Goal: Transaction & Acquisition: Purchase product/service

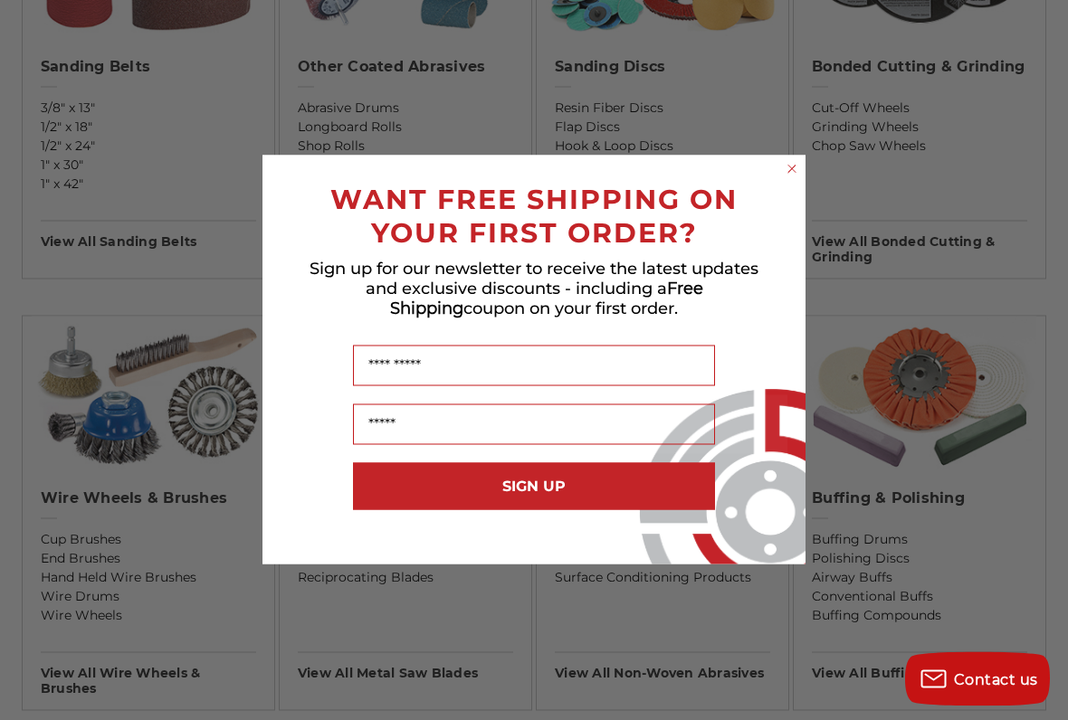
scroll to position [809, 0]
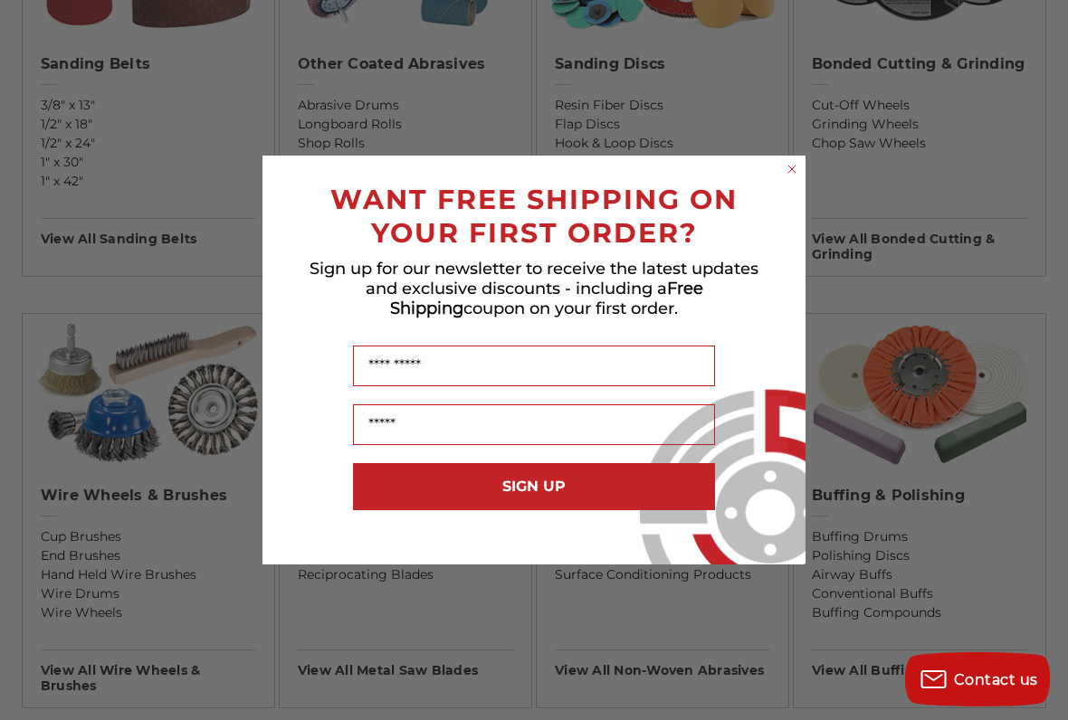
click at [799, 161] on icon "Close dialog" at bounding box center [792, 169] width 18 height 18
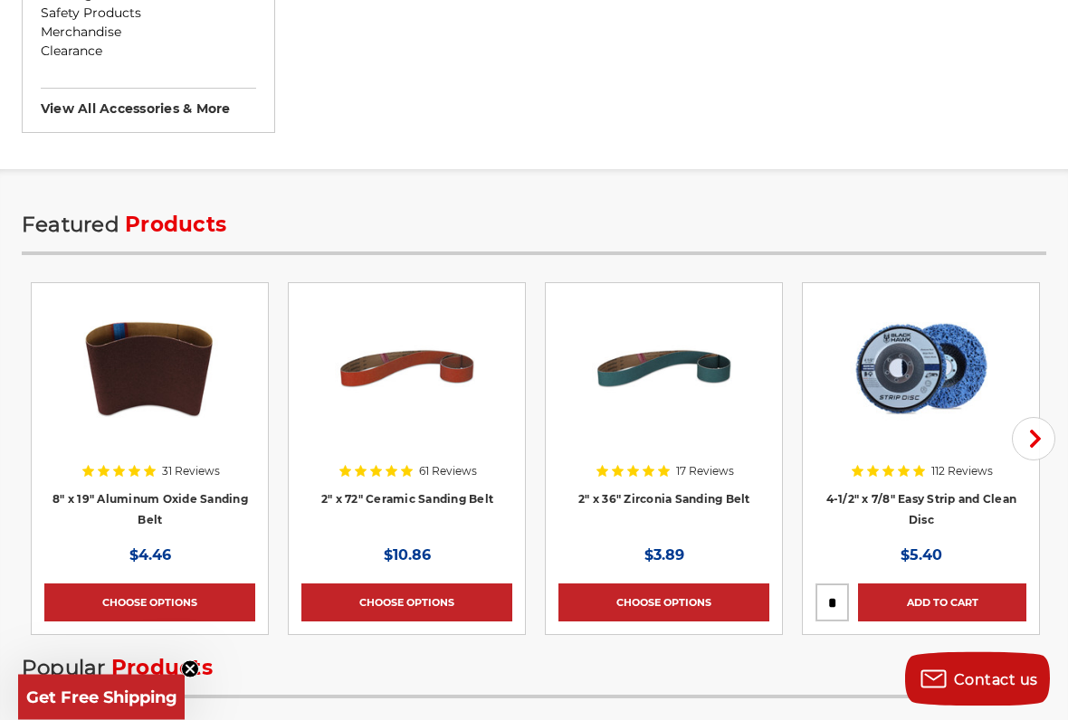
scroll to position [2221, 0]
click at [705, 465] on div at bounding box center [644, 382] width 172 height 172
click at [688, 463] on div at bounding box center [644, 382] width 172 height 172
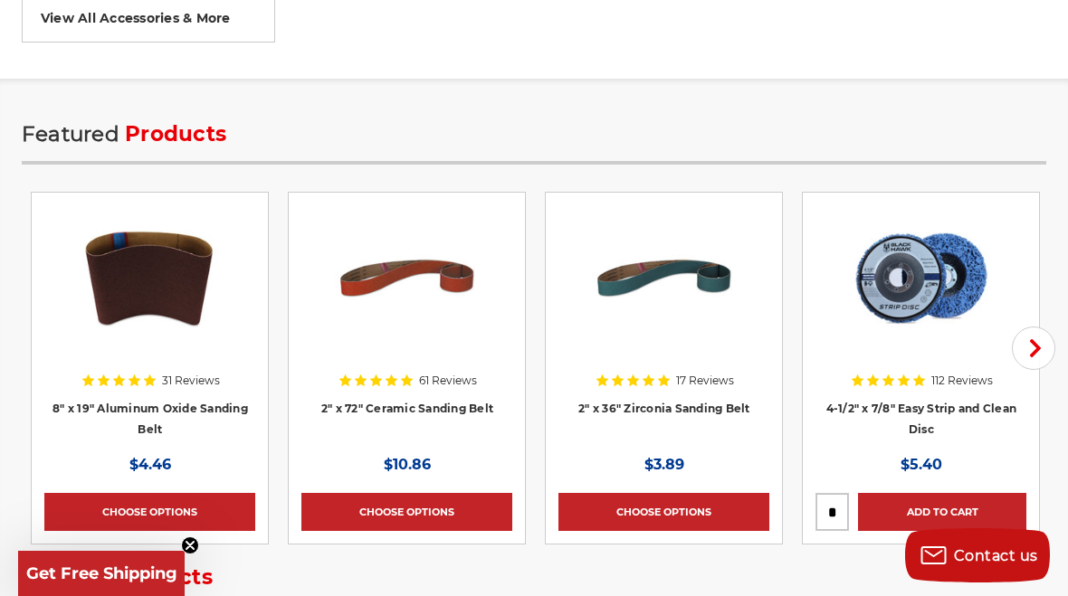
scroll to position [2309, 0]
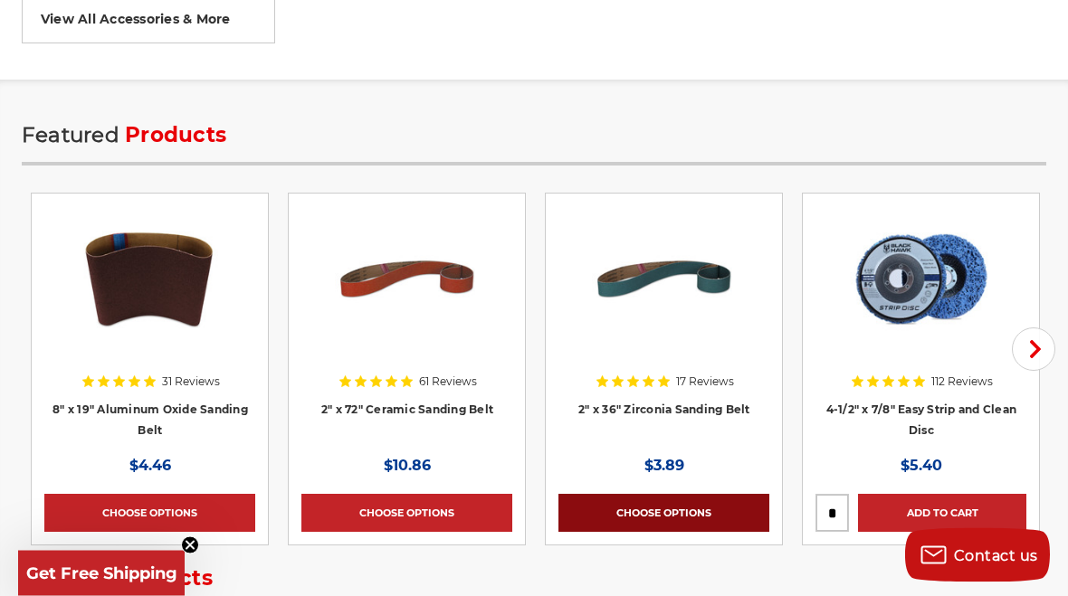
click at [673, 520] on link "Choose Options" at bounding box center [663, 514] width 211 height 38
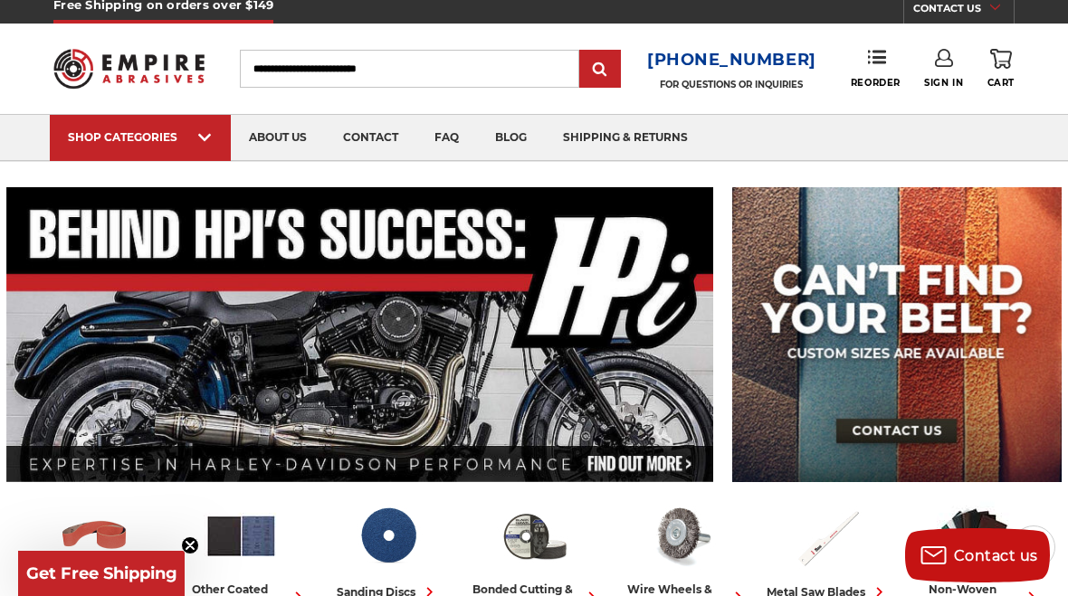
click at [93, 567] on span "Get Free Shipping" at bounding box center [101, 574] width 151 height 20
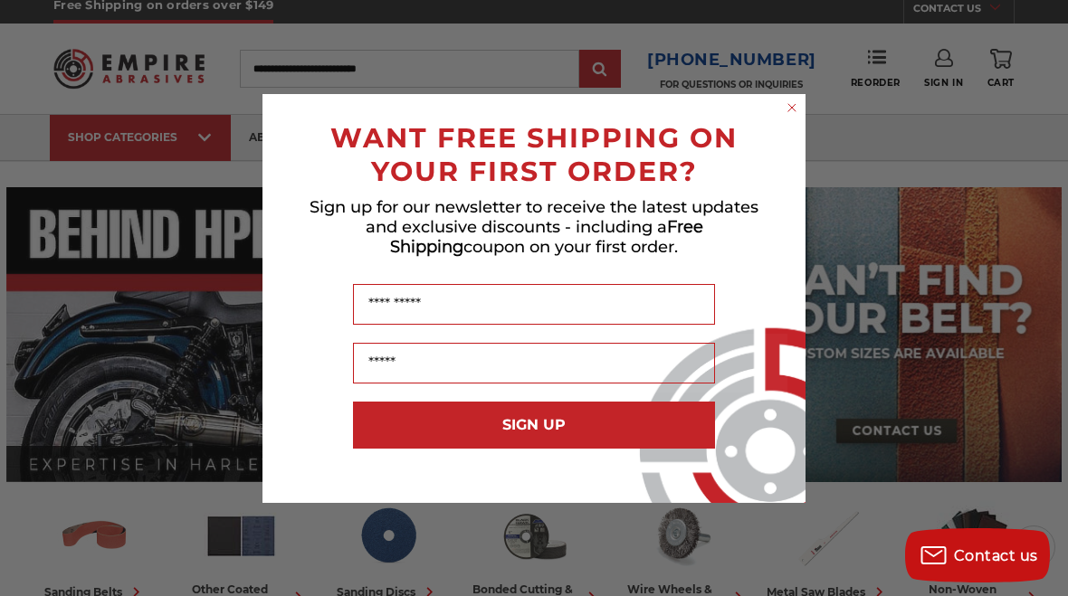
click at [433, 310] on input "Name" at bounding box center [534, 304] width 362 height 41
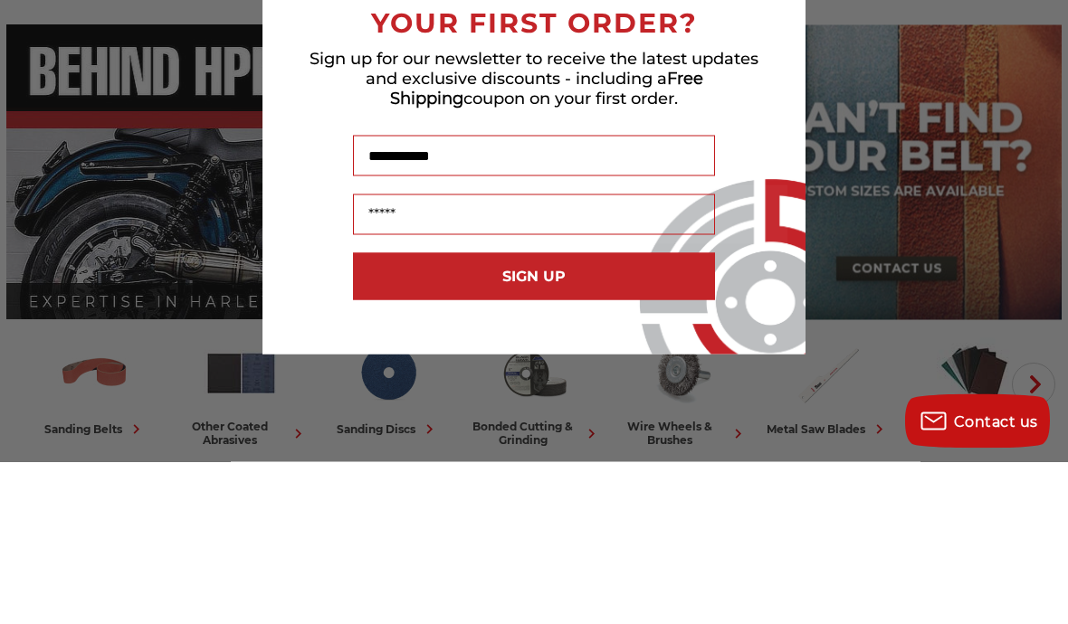
type input "**********"
click at [519, 357] on input "Email" at bounding box center [534, 377] width 362 height 41
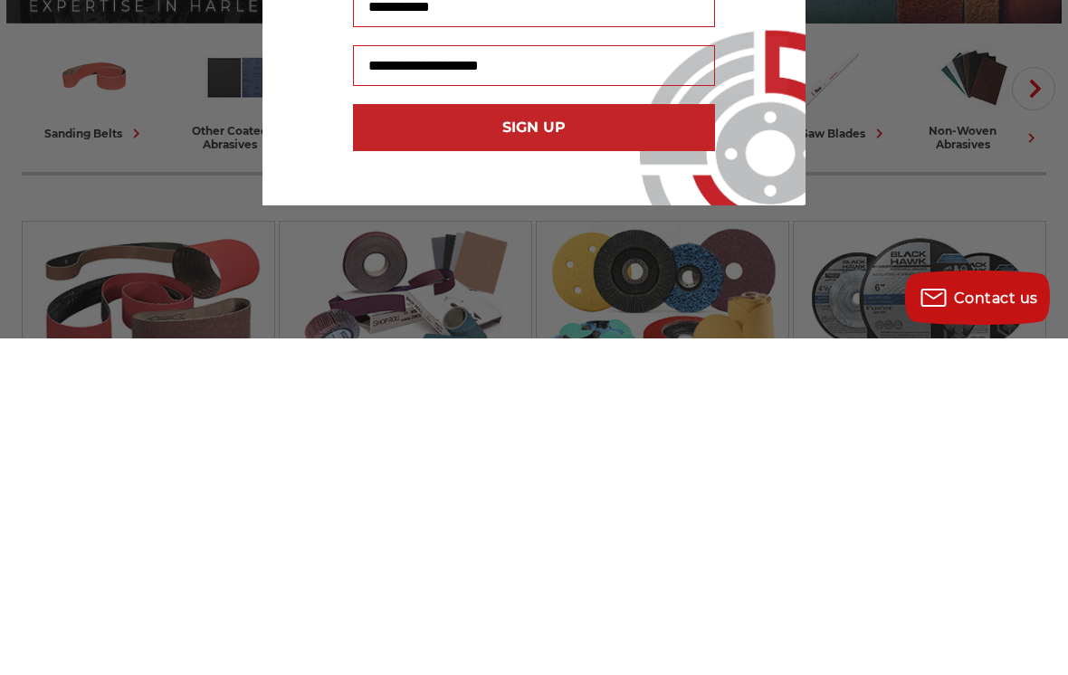
scroll to position [135, 0]
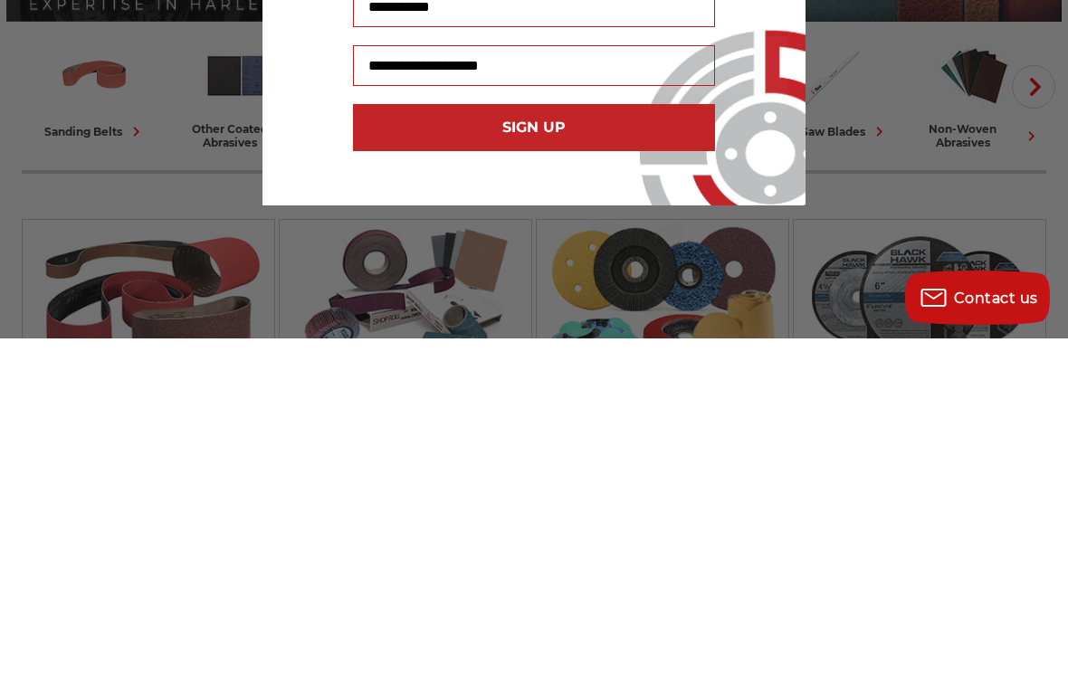
type input "**********"
click at [564, 441] on button "SIGN UP" at bounding box center [534, 464] width 362 height 47
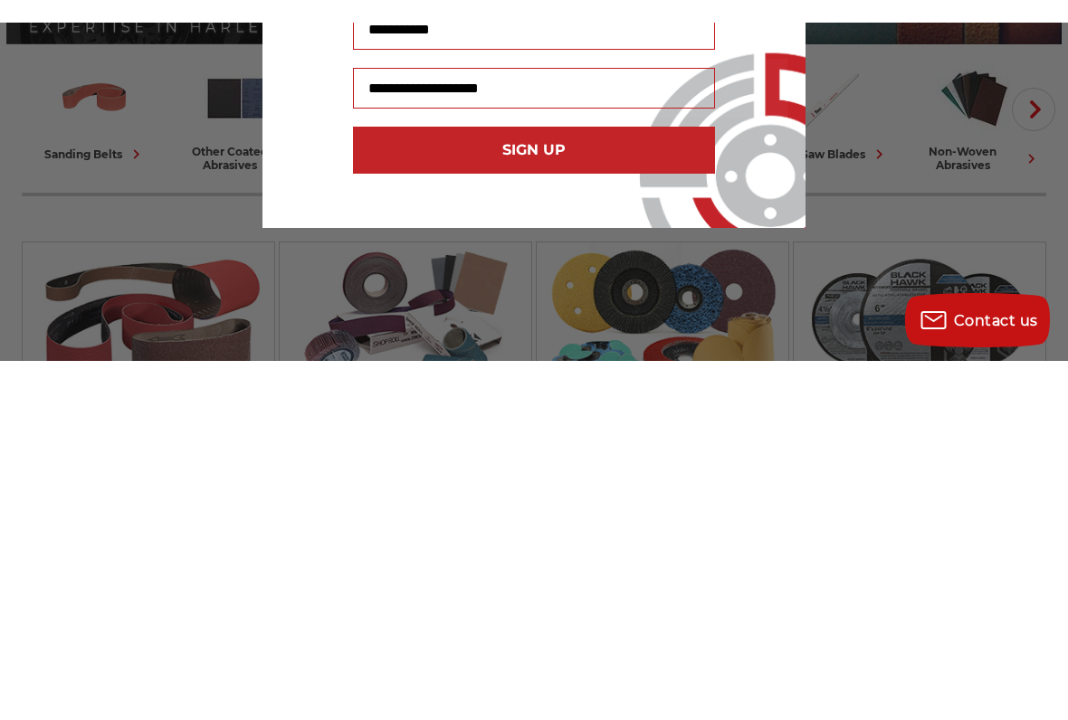
scroll to position [471, 0]
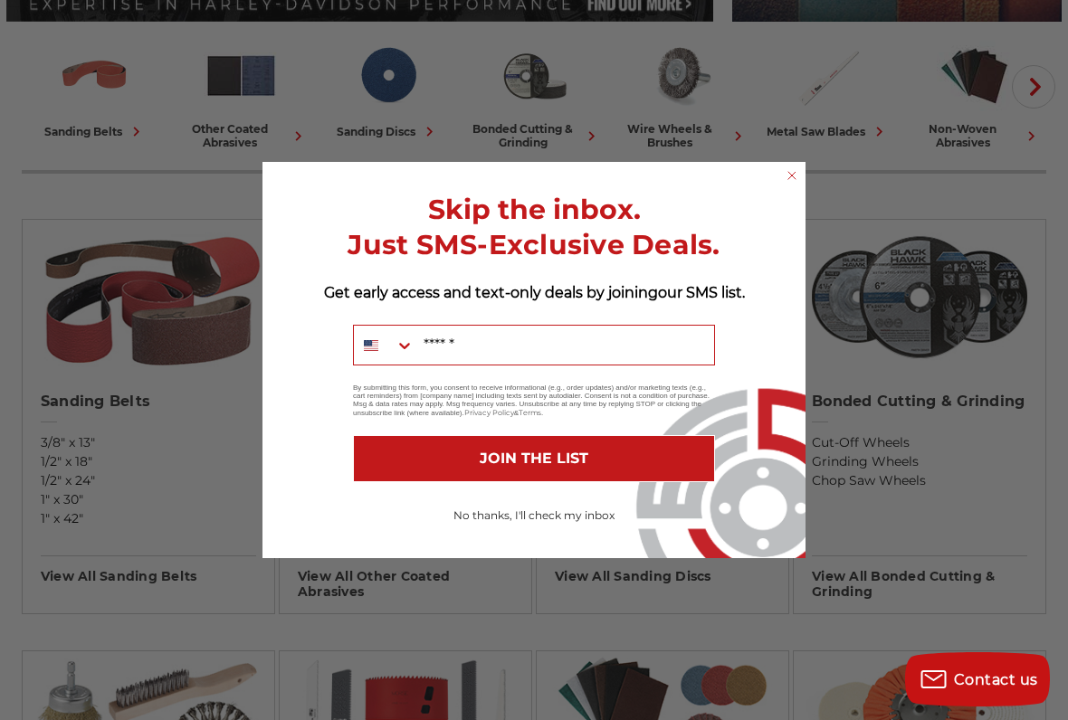
click at [551, 522] on button "No thanks, I'll check my inbox" at bounding box center [534, 515] width 362 height 31
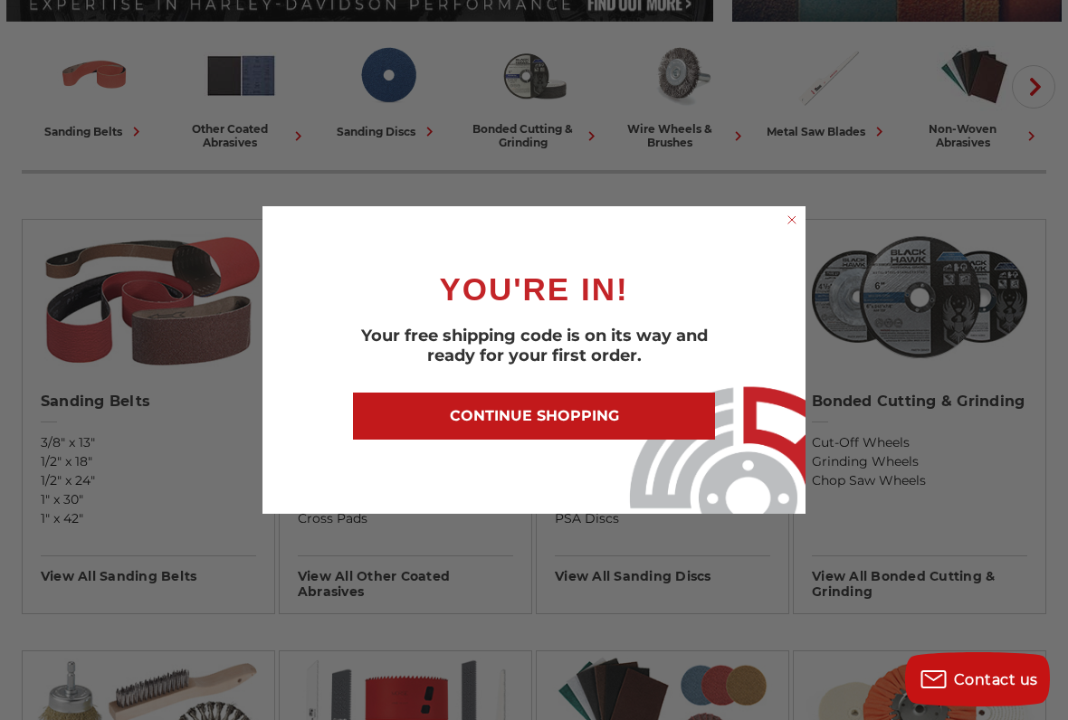
click at [546, 420] on button "CONTINUE SHOPPING" at bounding box center [534, 416] width 362 height 47
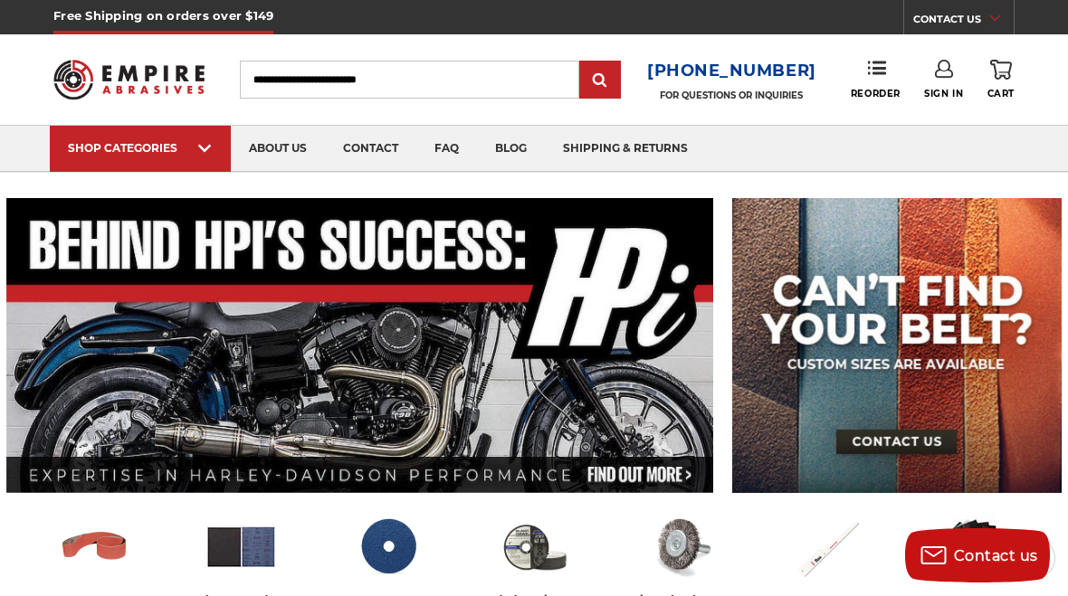
click at [1013, 60] on link "0 Cart" at bounding box center [1000, 80] width 27 height 40
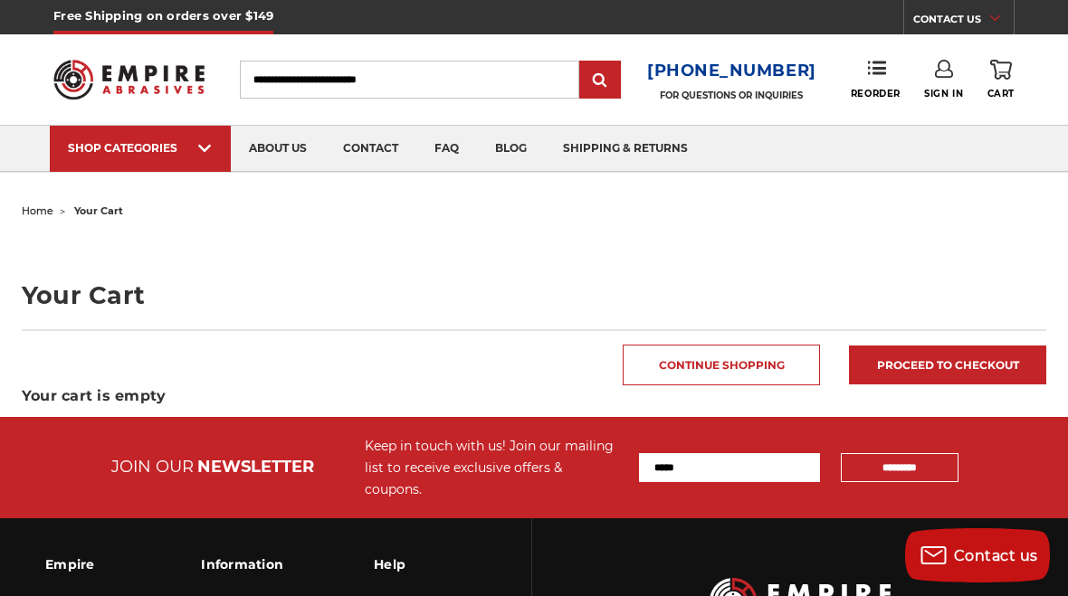
click at [1005, 72] on use at bounding box center [1001, 70] width 22 height 20
click at [488, 171] on link "2" x 36"" at bounding box center [442, 171] width 91 height 0
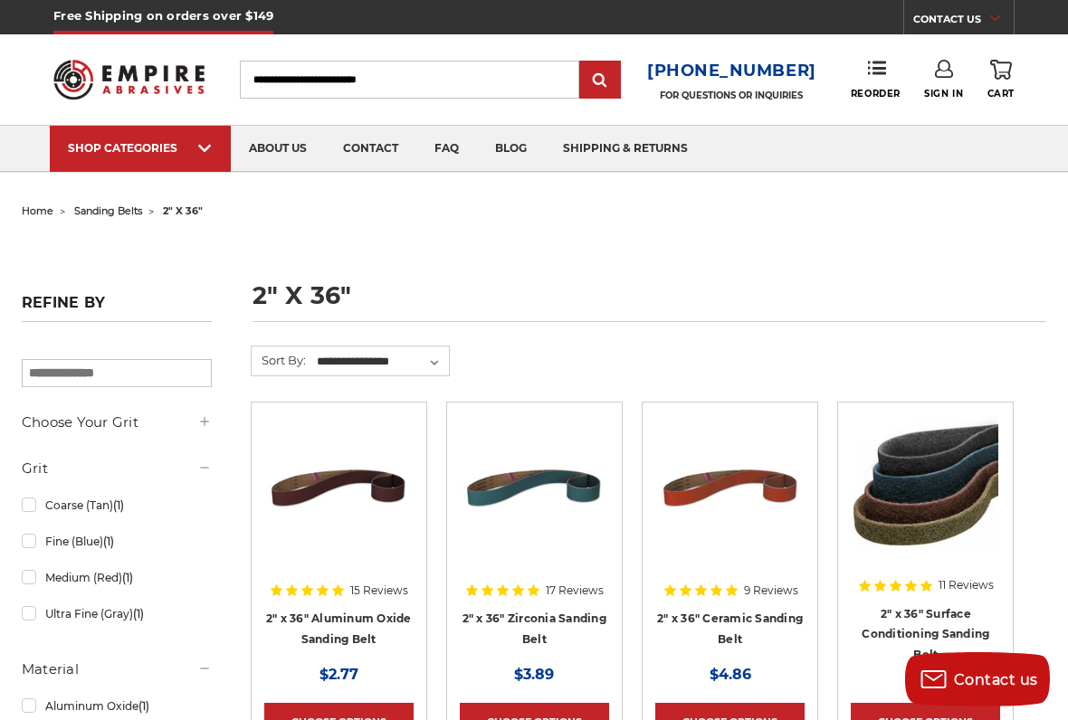
click at [119, 422] on h5 "Choose Your Grit" at bounding box center [117, 423] width 190 height 22
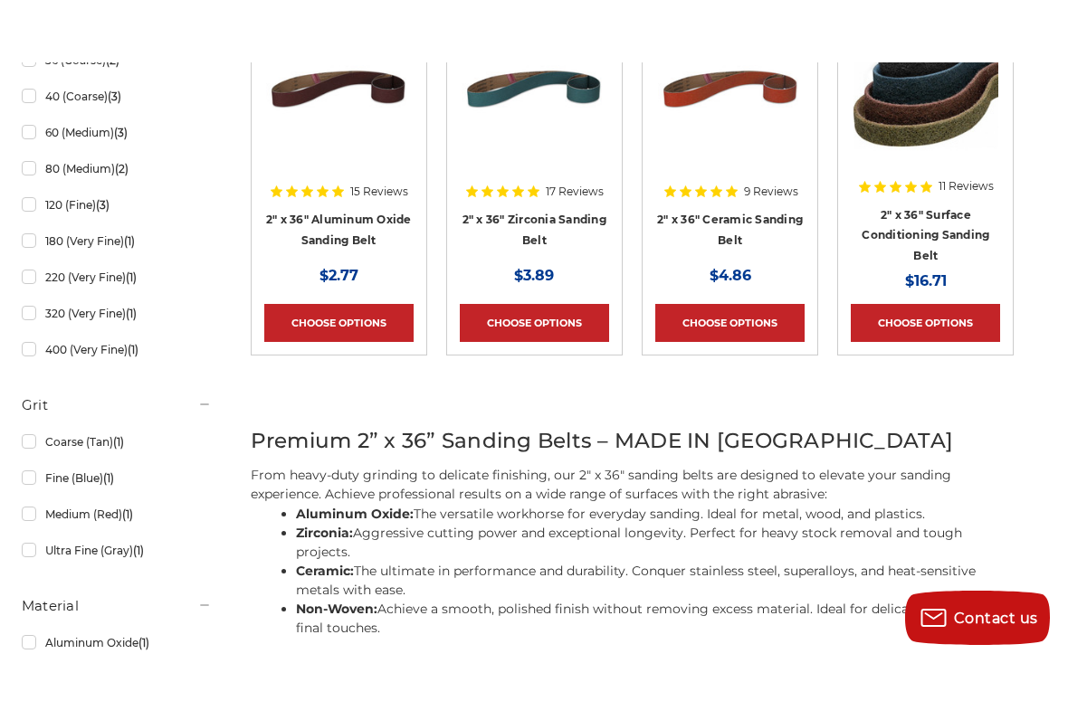
scroll to position [460, 0]
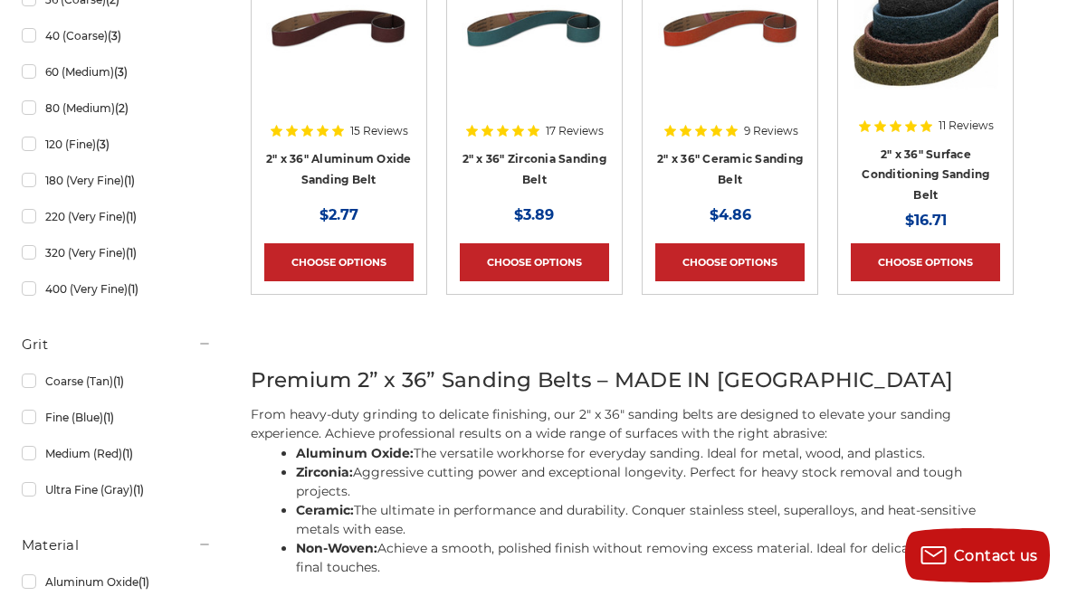
click at [332, 513] on strong "Ceramic:" at bounding box center [325, 510] width 58 height 16
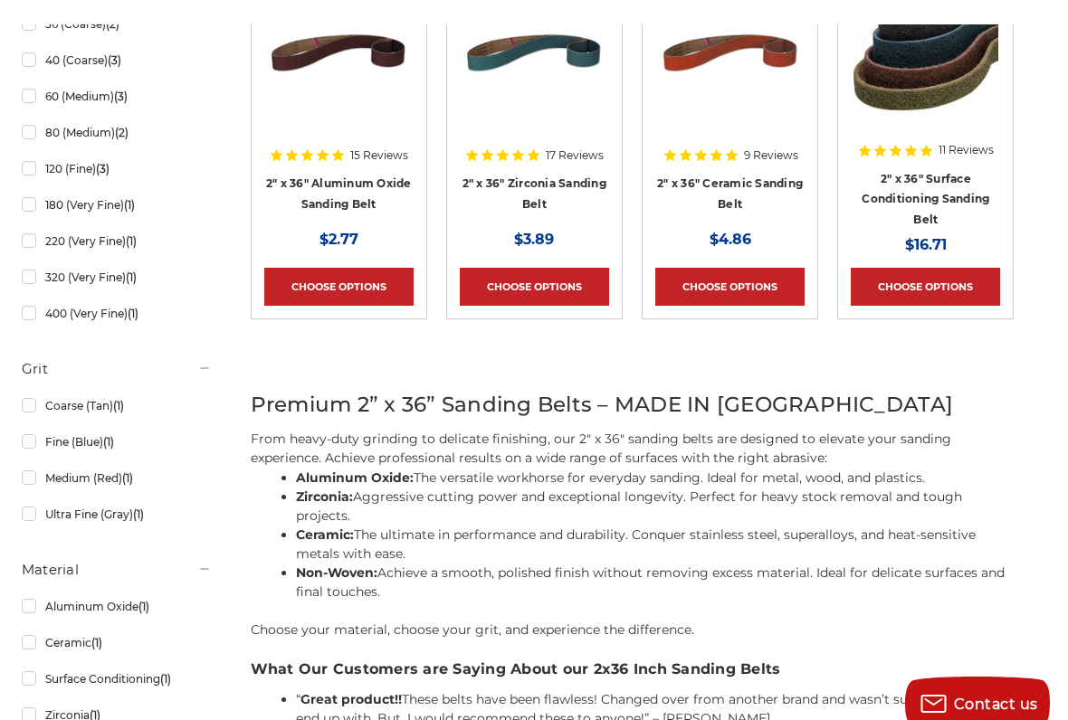
scroll to position [435, 0]
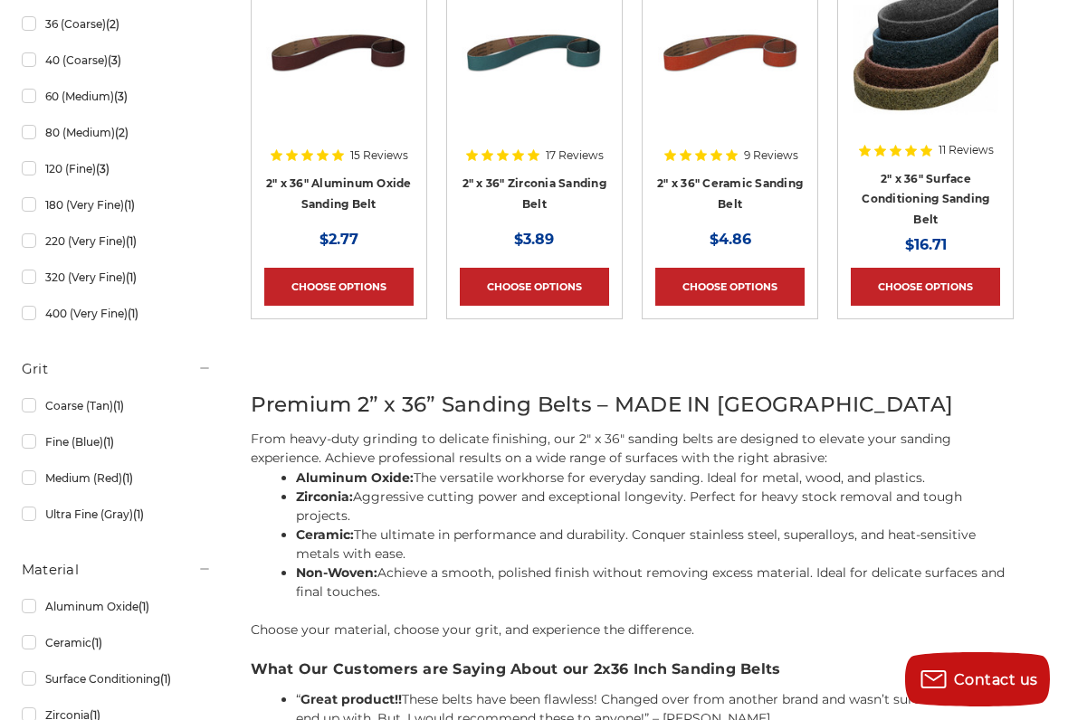
click at [548, 150] on span "17 Reviews" at bounding box center [575, 155] width 58 height 11
click at [531, 286] on link "Choose Options" at bounding box center [534, 287] width 149 height 38
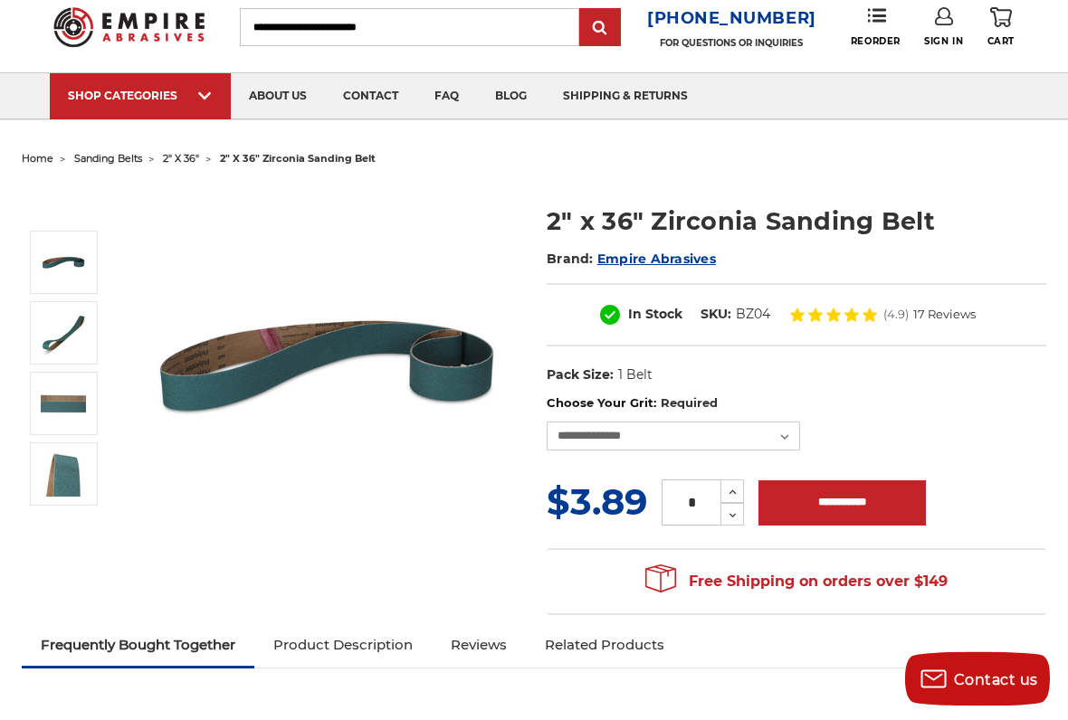
scroll to position [52, 0]
click at [787, 433] on select "**********" at bounding box center [673, 436] width 253 height 29
select select "****"
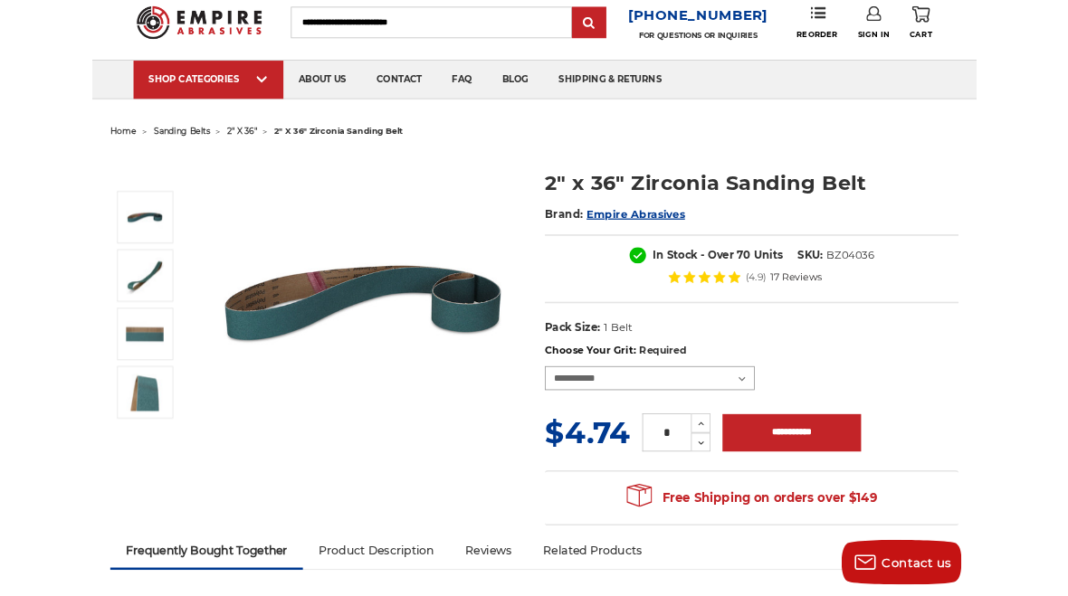
scroll to position [0, 0]
